Goal: Information Seeking & Learning: Learn about a topic

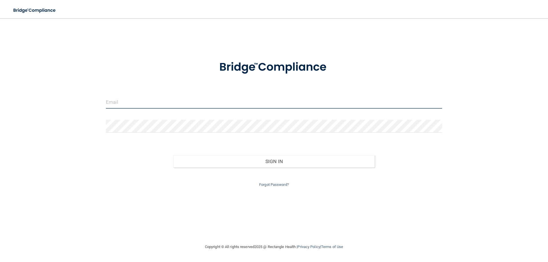
click at [190, 100] on input "email" at bounding box center [274, 102] width 336 height 13
type input "[PERSON_NAME][EMAIL_ADDRESS][DOMAIN_NAME]"
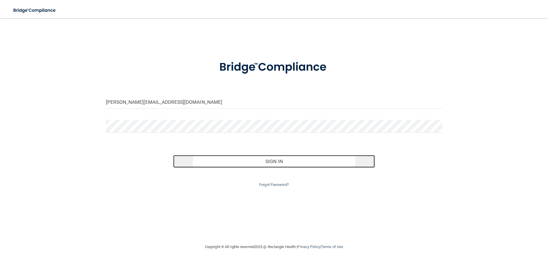
click at [198, 159] on button "Sign In" at bounding box center [274, 161] width 202 height 13
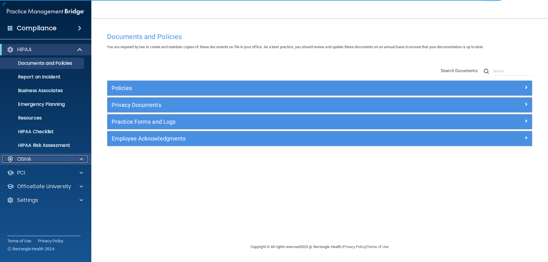
click at [46, 162] on div "OSHA" at bounding box center [38, 159] width 71 height 7
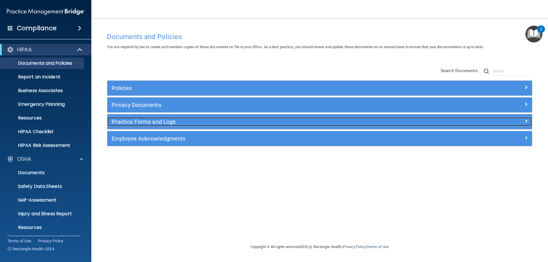
click at [146, 124] on h5 "Practice Forms and Logs" at bounding box center [267, 122] width 310 height 6
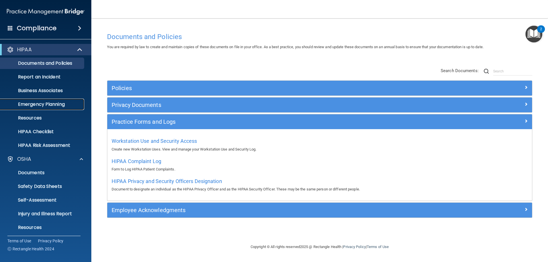
click at [51, 104] on p "Emergency Planning" at bounding box center [43, 105] width 78 height 6
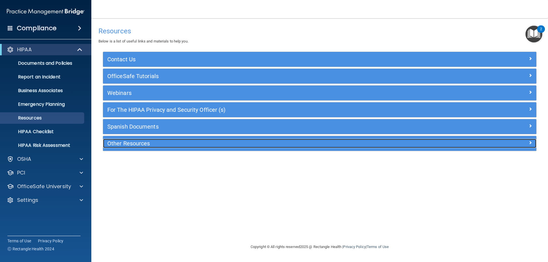
click at [126, 144] on h5 "Other Resources" at bounding box center [265, 143] width 317 height 6
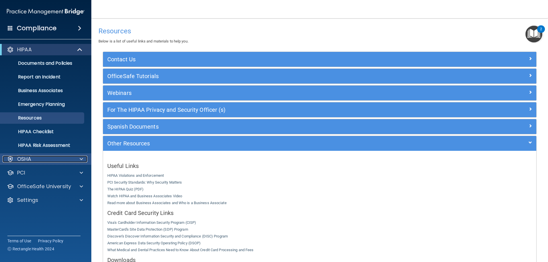
click at [57, 162] on div "OSHA" at bounding box center [38, 159] width 71 height 7
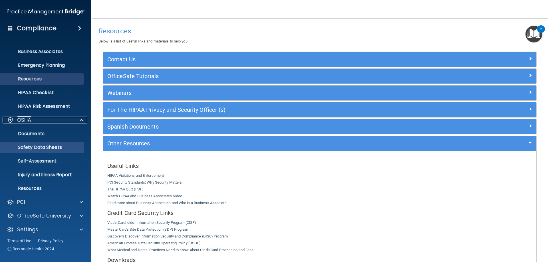
scroll to position [43, 0]
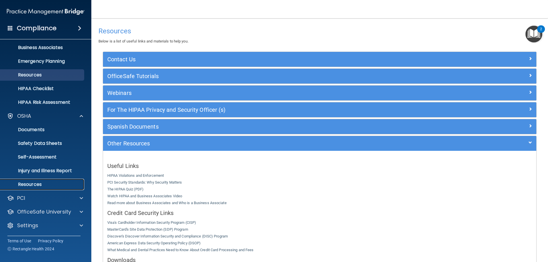
click at [51, 183] on p "Resources" at bounding box center [43, 185] width 78 height 6
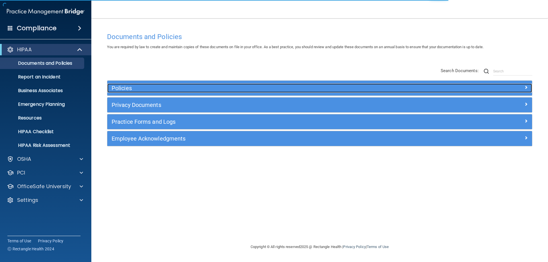
click at [166, 84] on div "Policies" at bounding box center [266, 88] width 319 height 9
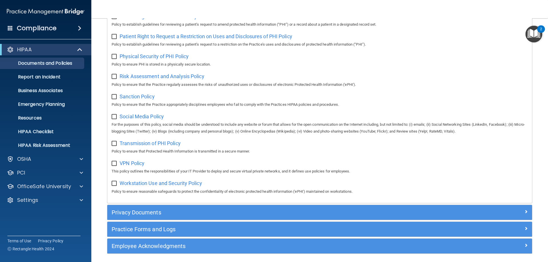
scroll to position [371, 0]
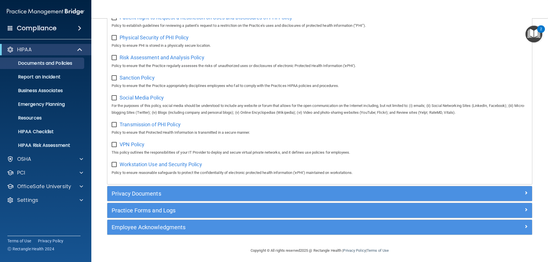
click at [138, 194] on div "Privacy Documents" at bounding box center [319, 193] width 425 height 15
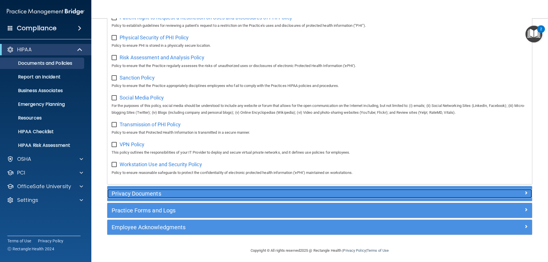
click at [139, 197] on h5 "Privacy Documents" at bounding box center [267, 194] width 310 height 6
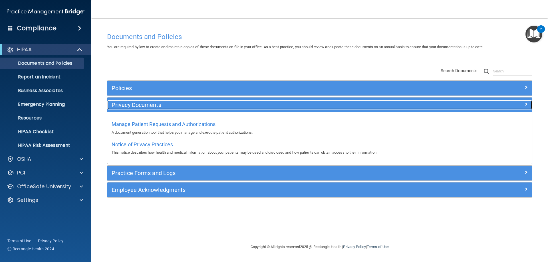
scroll to position [0, 0]
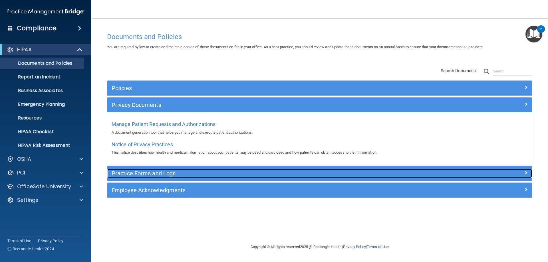
click at [138, 171] on h5 "Practice Forms and Logs" at bounding box center [267, 173] width 310 height 6
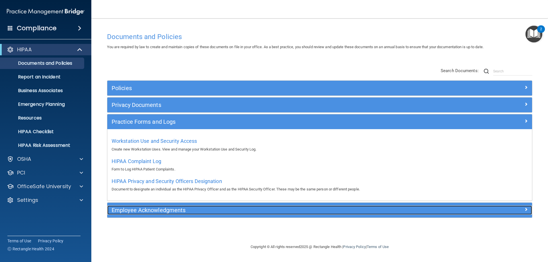
click at [145, 211] on h5 "Employee Acknowledgments" at bounding box center [267, 210] width 310 height 6
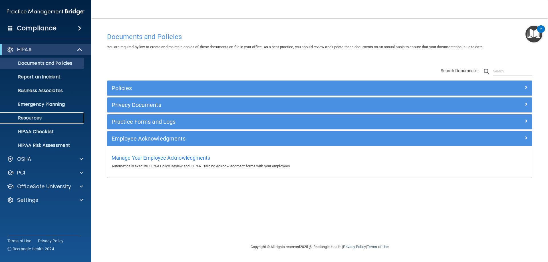
click at [58, 121] on p "Resources" at bounding box center [43, 118] width 78 height 6
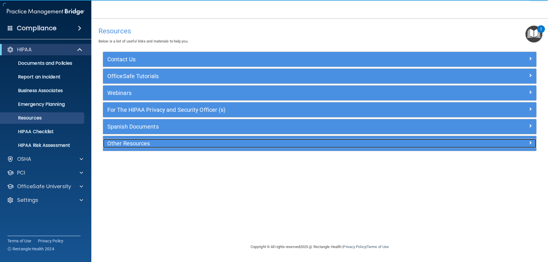
click at [115, 147] on h5 "Other Resources" at bounding box center [265, 143] width 317 height 6
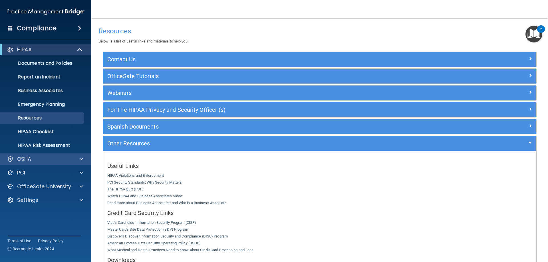
click at [62, 155] on div "OSHA" at bounding box center [46, 159] width 92 height 11
click at [62, 157] on div "OSHA" at bounding box center [38, 159] width 71 height 7
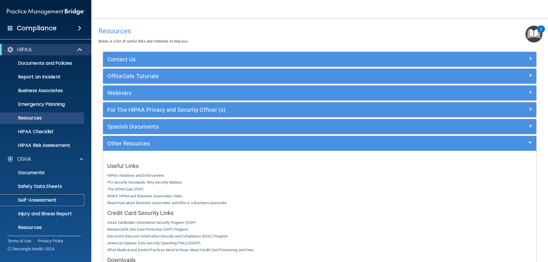
click at [61, 202] on p "Self-Assessment" at bounding box center [43, 201] width 78 height 6
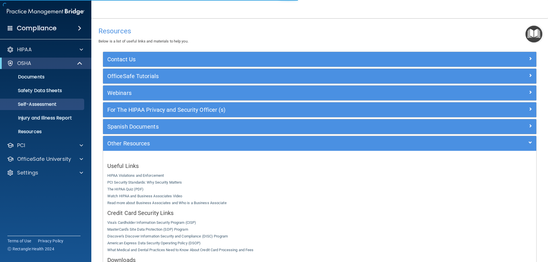
click at [40, 125] on ul "Documents Safety Data Sheets Self-Assessment Injury and Illness Report Resources" at bounding box center [45, 103] width 103 height 68
click at [41, 131] on p "Resources" at bounding box center [43, 132] width 78 height 6
